Goal: Information Seeking & Learning: Learn about a topic

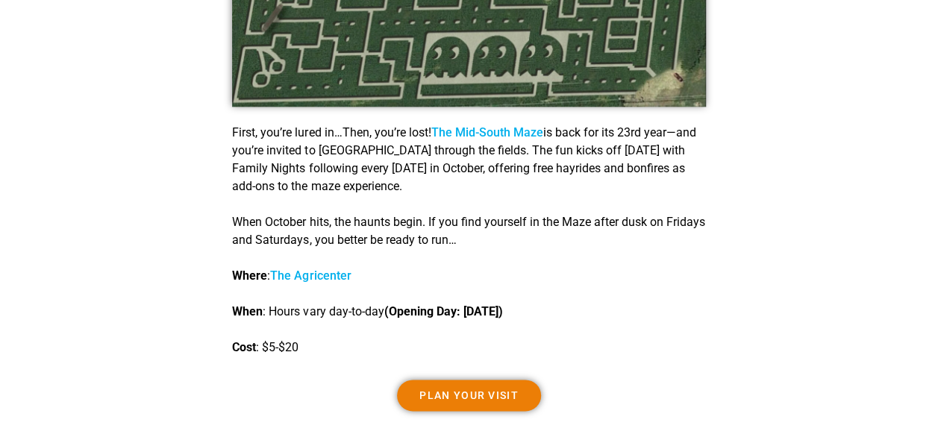
scroll to position [895, 0]
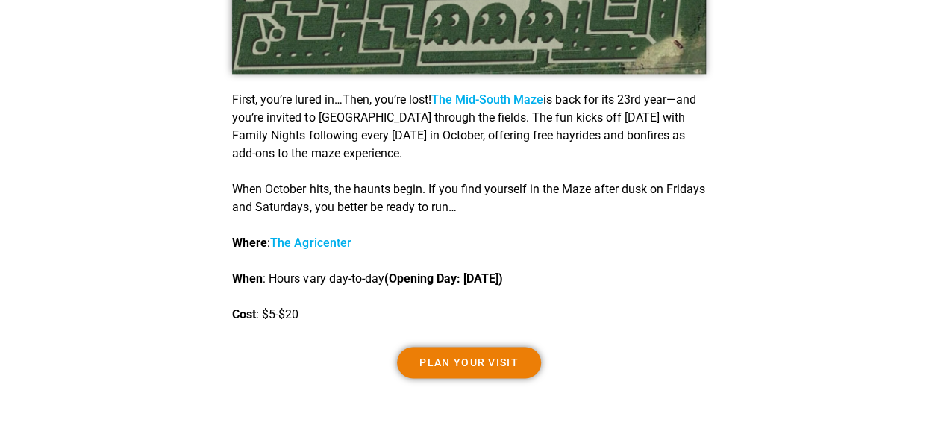
click at [306, 245] on link "The Agricenter" at bounding box center [310, 243] width 81 height 14
click at [347, 158] on p "First, you’re lured in…Then, you’re lost! The [GEOGRAPHIC_DATA] is back for its…" at bounding box center [468, 127] width 473 height 72
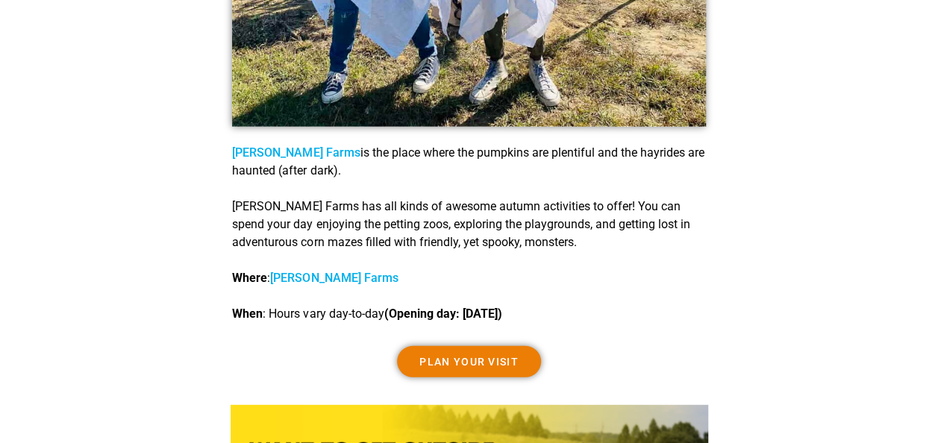
scroll to position [1940, 0]
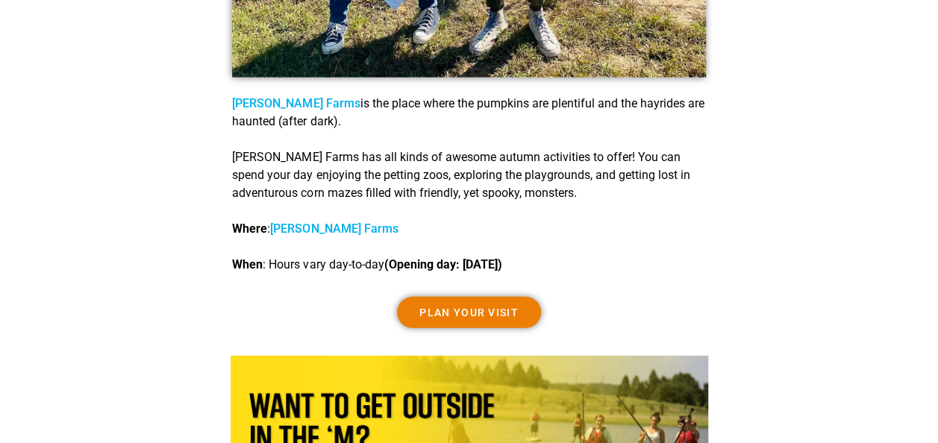
drag, startPoint x: 310, startPoint y: 111, endPoint x: 718, endPoint y: 116, distance: 407.4
drag, startPoint x: 718, startPoint y: 116, endPoint x: 568, endPoint y: 189, distance: 166.8
click at [568, 189] on p "[PERSON_NAME] Farms has all kinds of awesome autumn activities to offer! You ca…" at bounding box center [468, 175] width 473 height 54
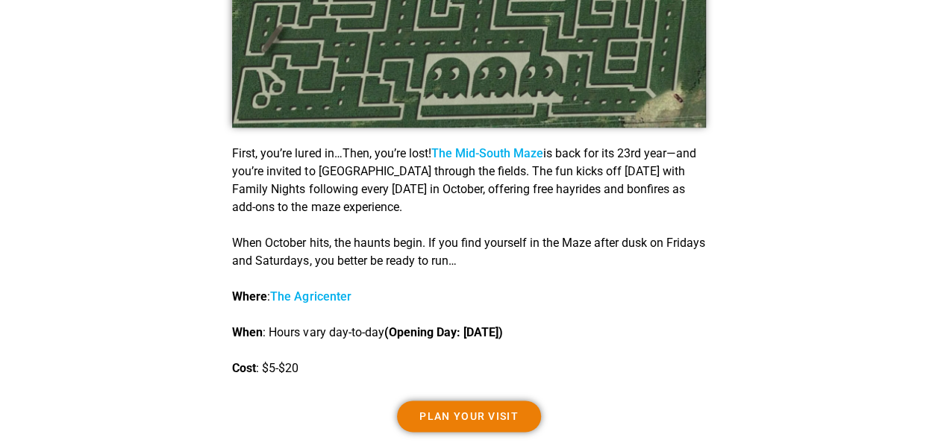
scroll to position [821, 0]
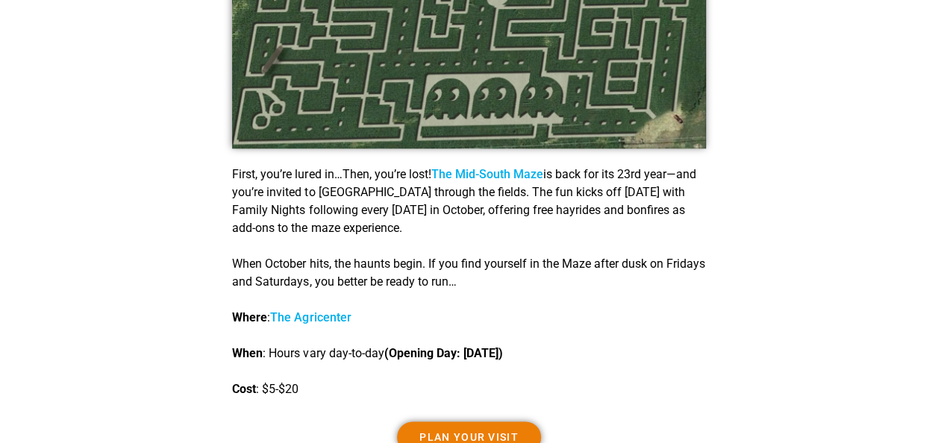
click at [448, 181] on link "The Mid-South Maze" at bounding box center [486, 174] width 112 height 14
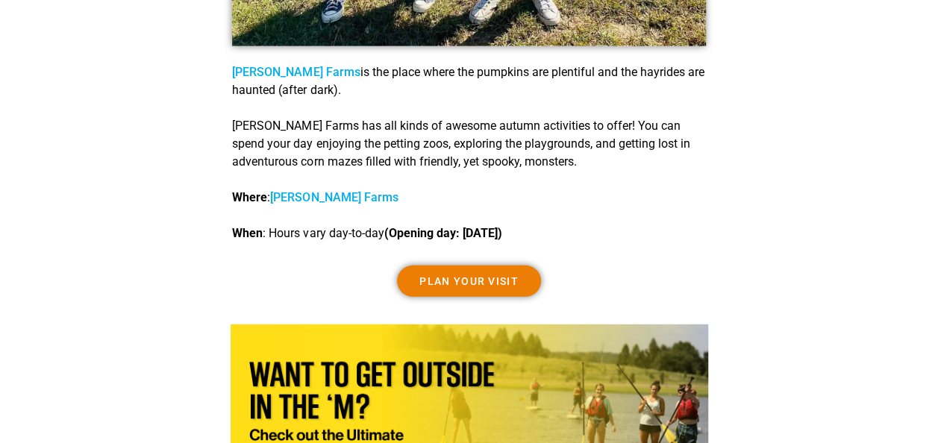
scroll to position [2014, 0]
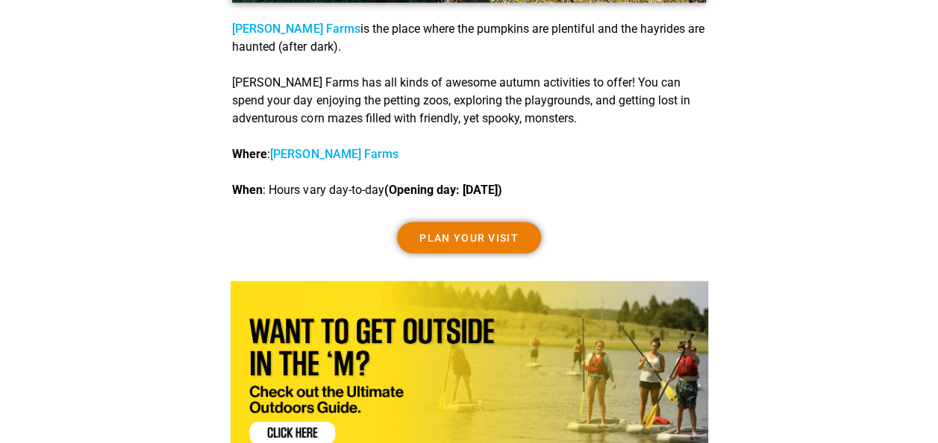
click at [307, 154] on link "[PERSON_NAME] Farms" at bounding box center [334, 154] width 128 height 14
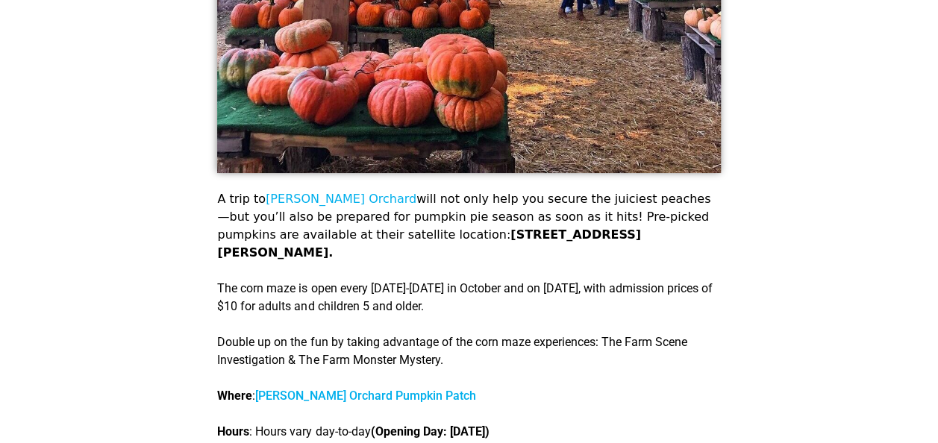
scroll to position [2760, 0]
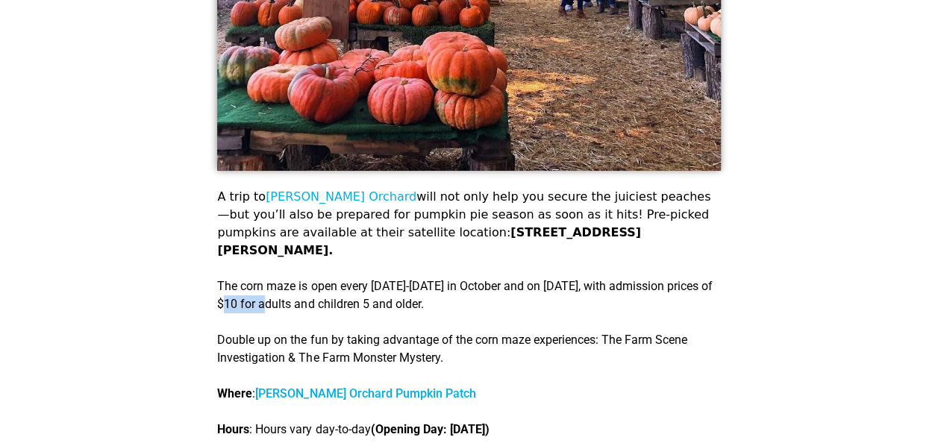
drag, startPoint x: 269, startPoint y: 293, endPoint x: 302, endPoint y: 298, distance: 33.2
click at [301, 298] on p "The corn maze is open every [DATE]-[DATE] in October and on [DATE], with admiss…" at bounding box center [468, 296] width 503 height 36
drag, startPoint x: 302, startPoint y: 298, endPoint x: 398, endPoint y: 293, distance: 95.6
click at [398, 293] on p "The corn maze is open every [DATE]-[DATE] in October and on [DATE], with admiss…" at bounding box center [468, 296] width 503 height 36
drag, startPoint x: 413, startPoint y: 295, endPoint x: 454, endPoint y: 298, distance: 41.1
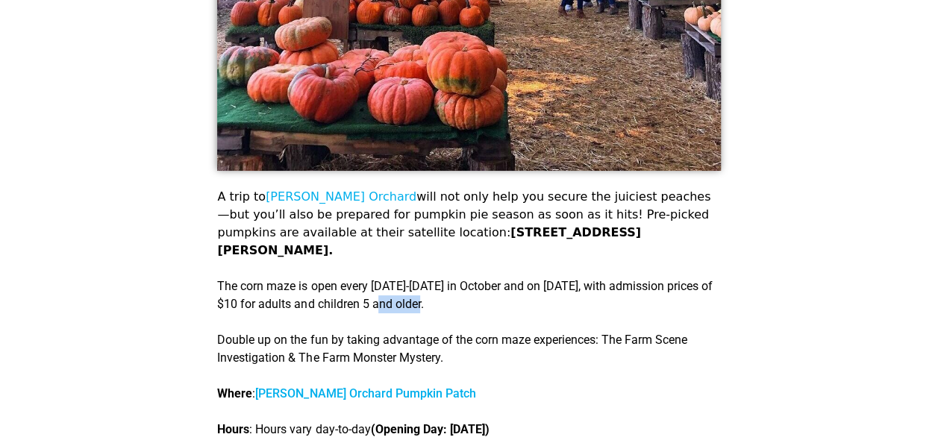
click at [454, 298] on p "The corn maze is open every [DATE]-[DATE] in October and on [DATE], with admiss…" at bounding box center [468, 296] width 503 height 36
drag, startPoint x: 454, startPoint y: 298, endPoint x: 600, endPoint y: 272, distance: 147.8
click at [600, 278] on p "The corn maze is open every [DATE]-[DATE] in October and on [DATE], with admiss…" at bounding box center [468, 296] width 503 height 36
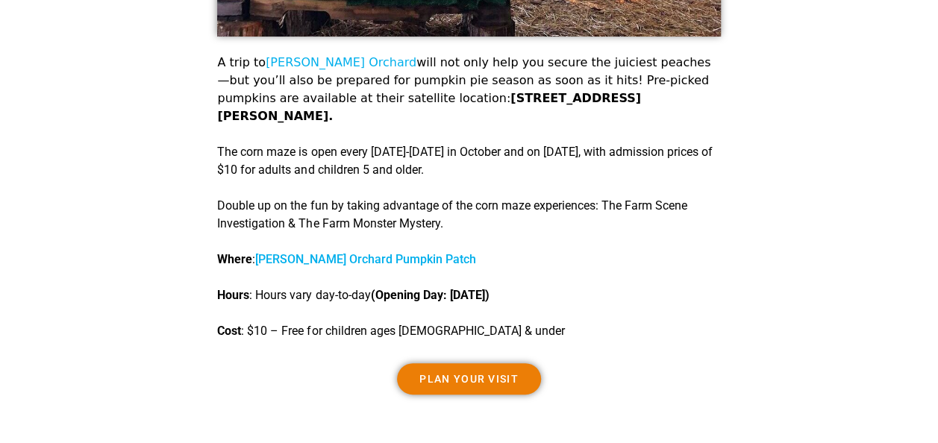
scroll to position [2909, 0]
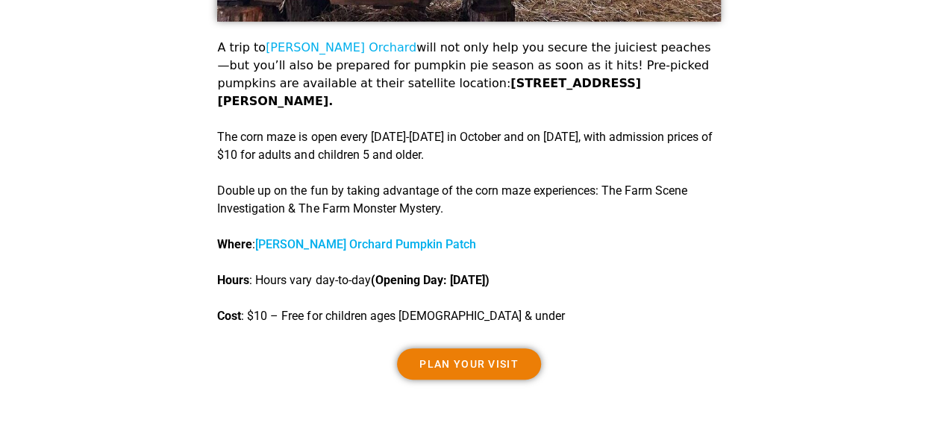
click at [319, 237] on link "[PERSON_NAME] Orchard Pumpkin Patch" at bounding box center [365, 244] width 220 height 14
